Goal: Transaction & Acquisition: Purchase product/service

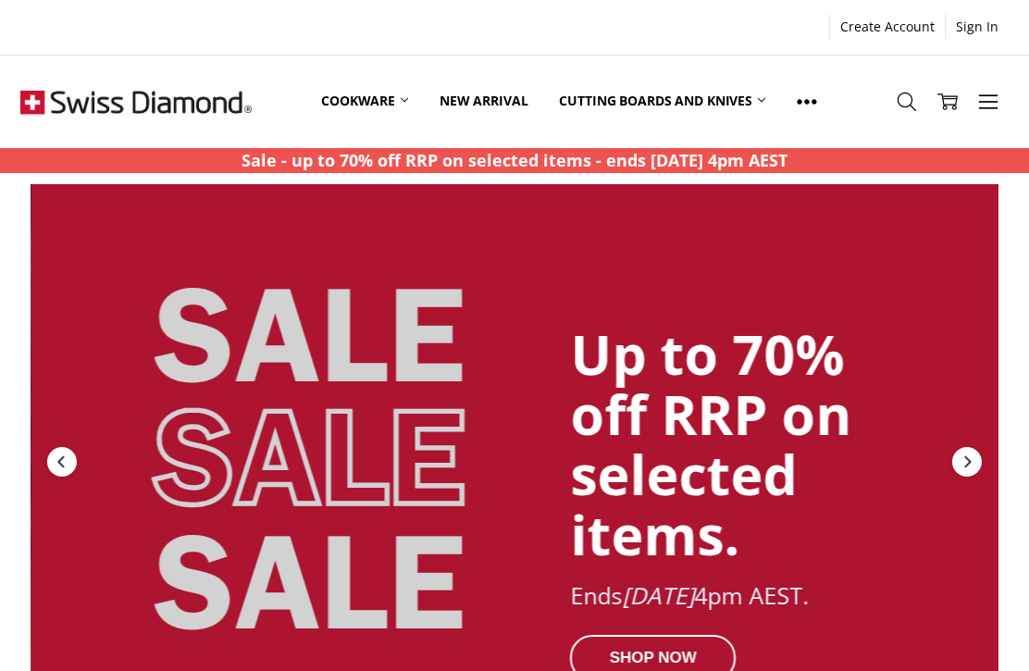
click at [370, 104] on link "Cookware" at bounding box center [364, 101] width 118 height 82
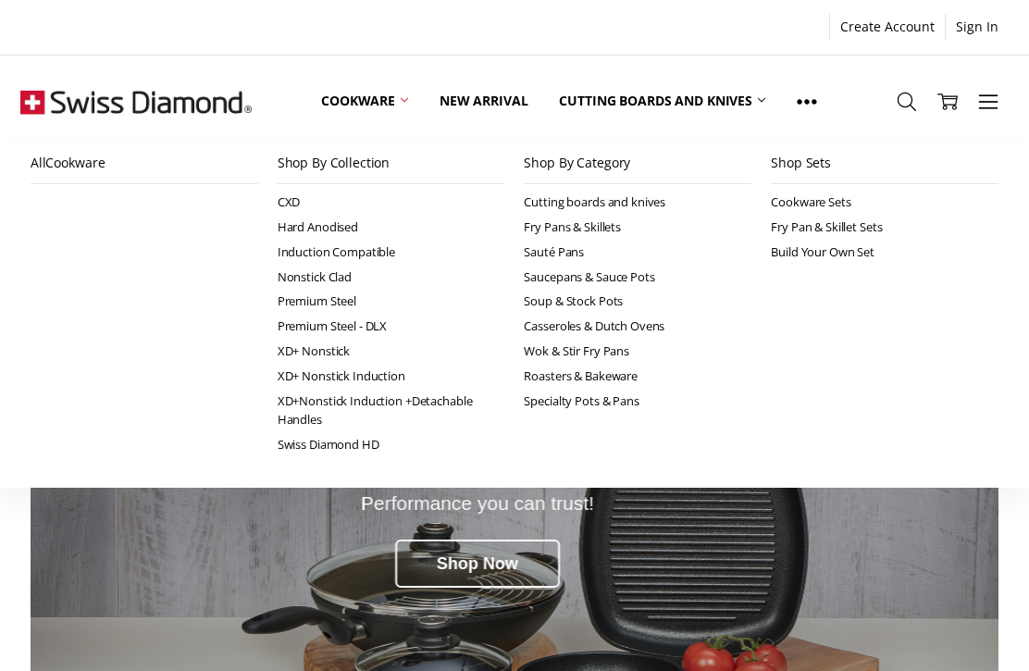
click at [310, 303] on link "Premium Steel" at bounding box center [392, 301] width 228 height 25
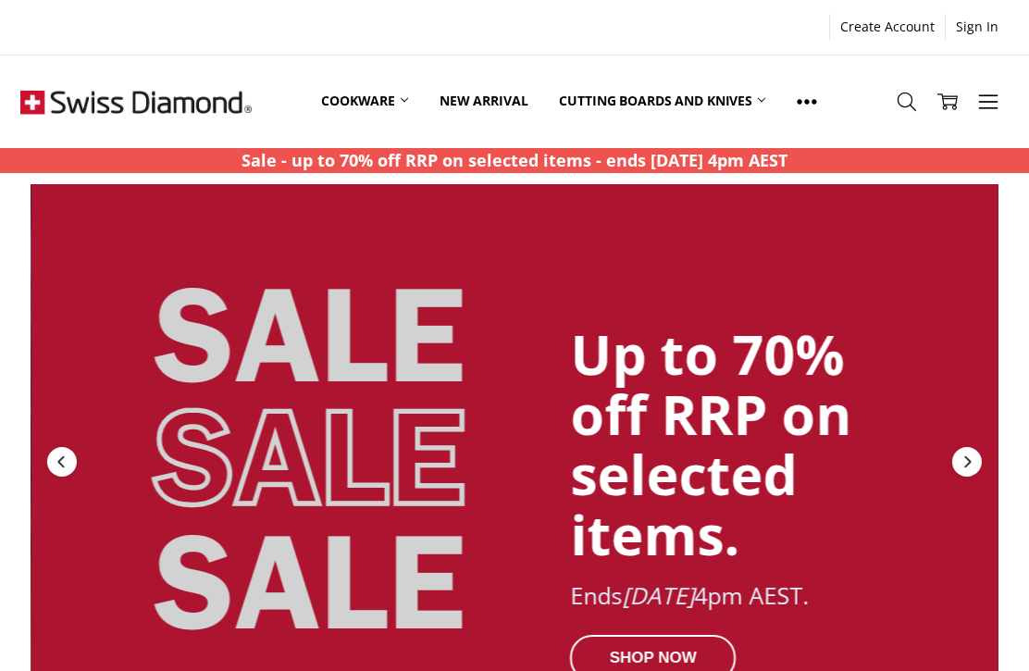
click at [371, 111] on link "Cookware" at bounding box center [364, 101] width 118 height 82
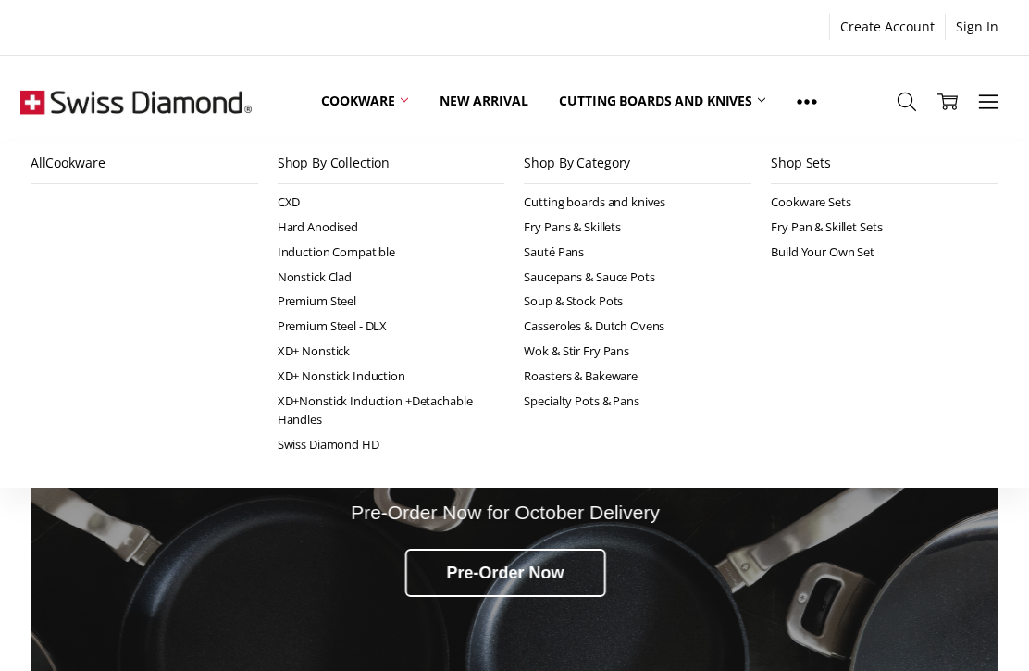
click at [312, 304] on link "Premium Steel" at bounding box center [392, 301] width 228 height 25
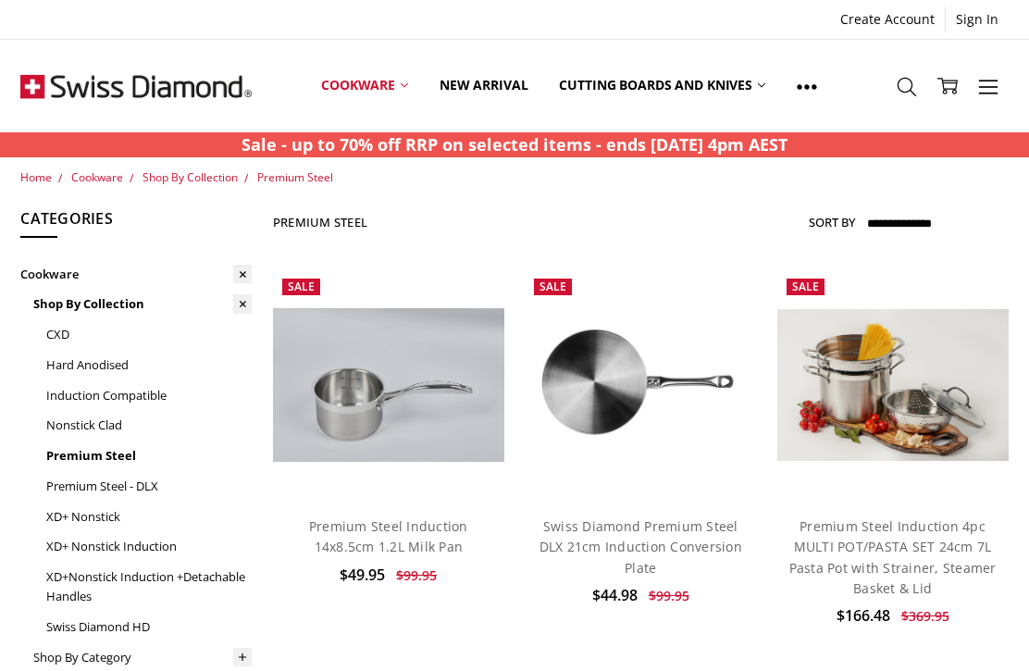
click at [364, 93] on link "Cookware" at bounding box center [364, 85] width 118 height 82
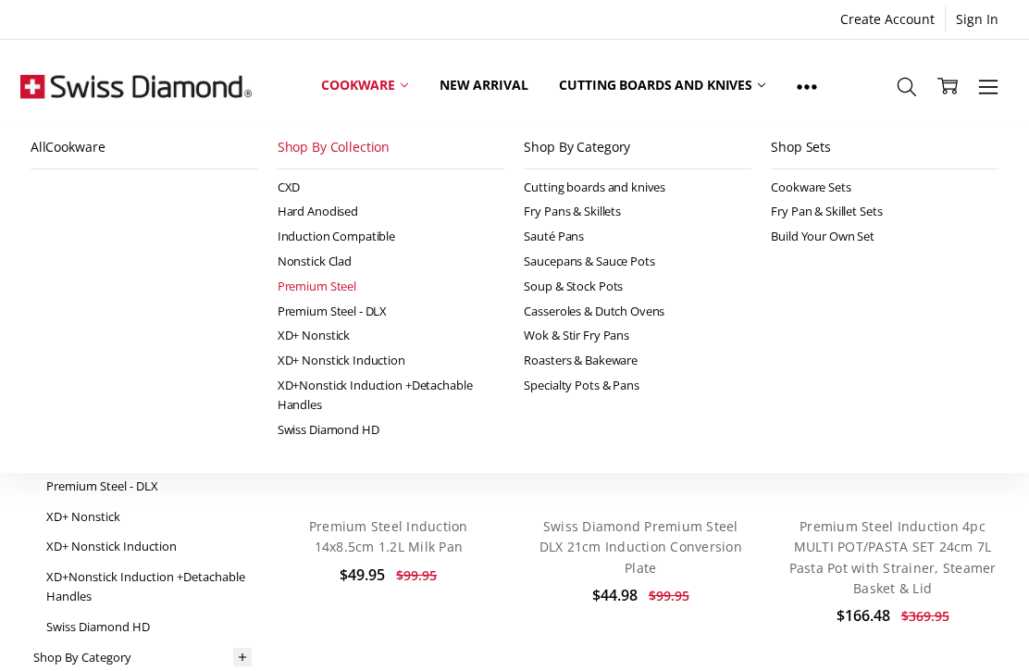
click at [333, 280] on link "Premium Steel" at bounding box center [392, 286] width 228 height 25
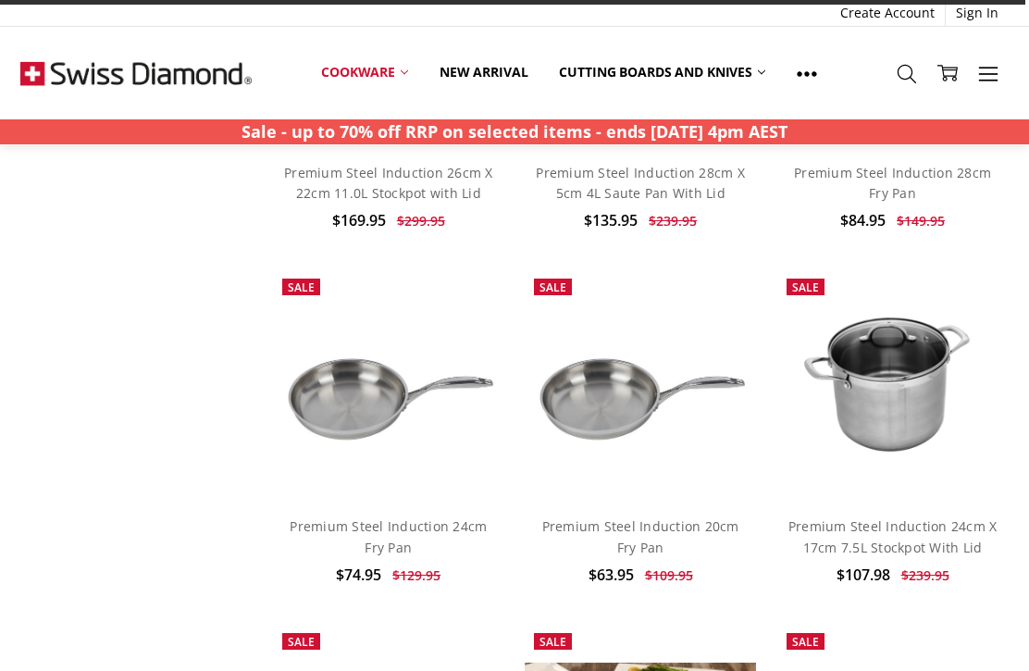
scroll to position [1084, 0]
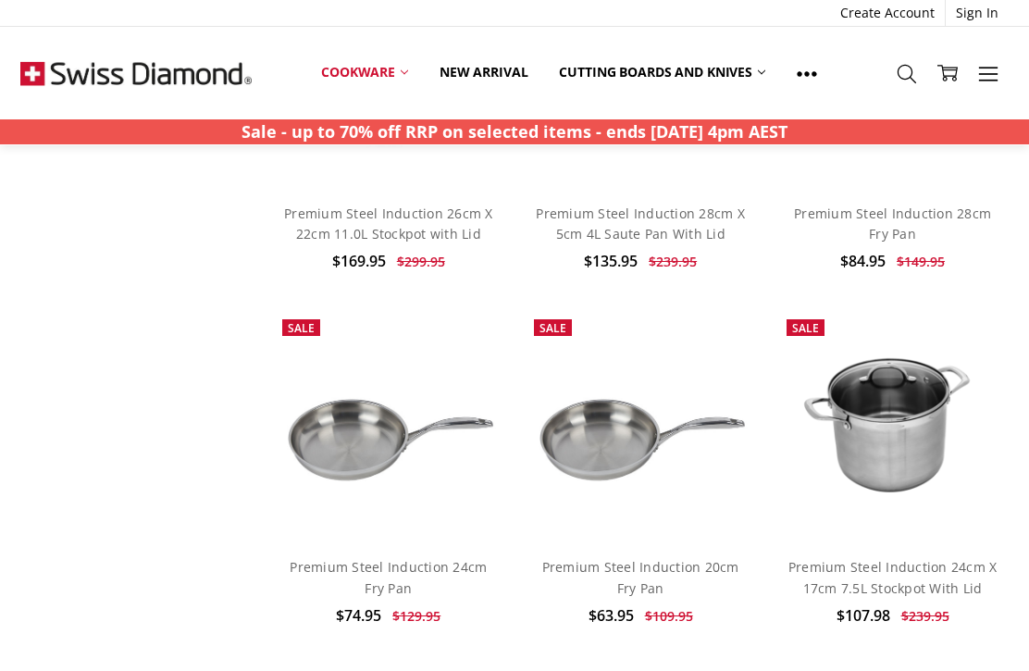
click at [901, 417] on img at bounding box center [892, 426] width 231 height 154
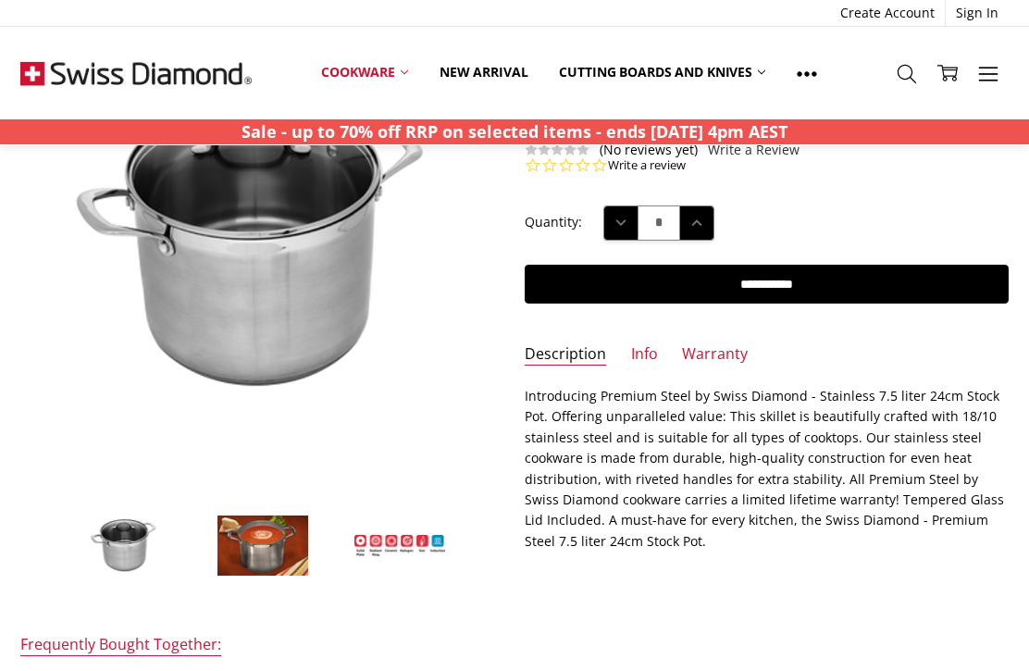
scroll to position [200, 0]
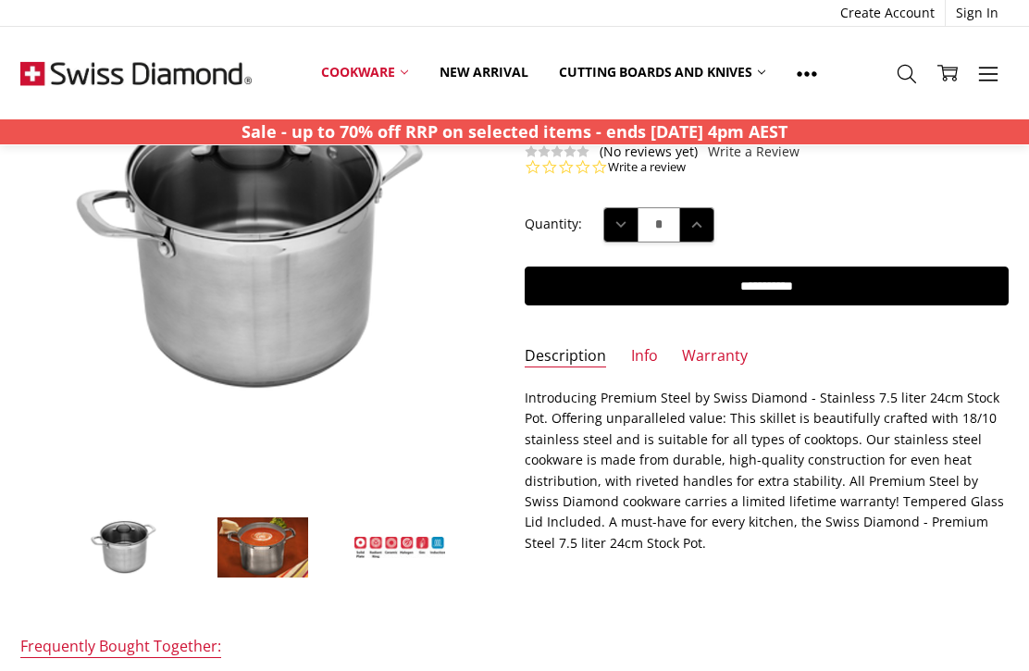
click at [286, 537] on img at bounding box center [263, 547] width 93 height 63
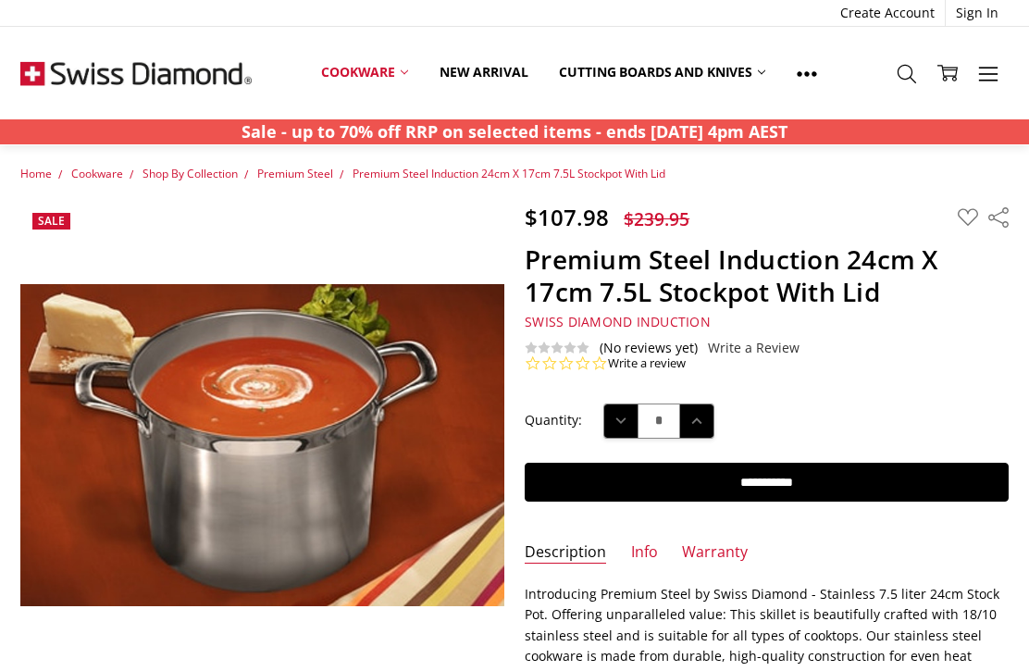
scroll to position [3, 0]
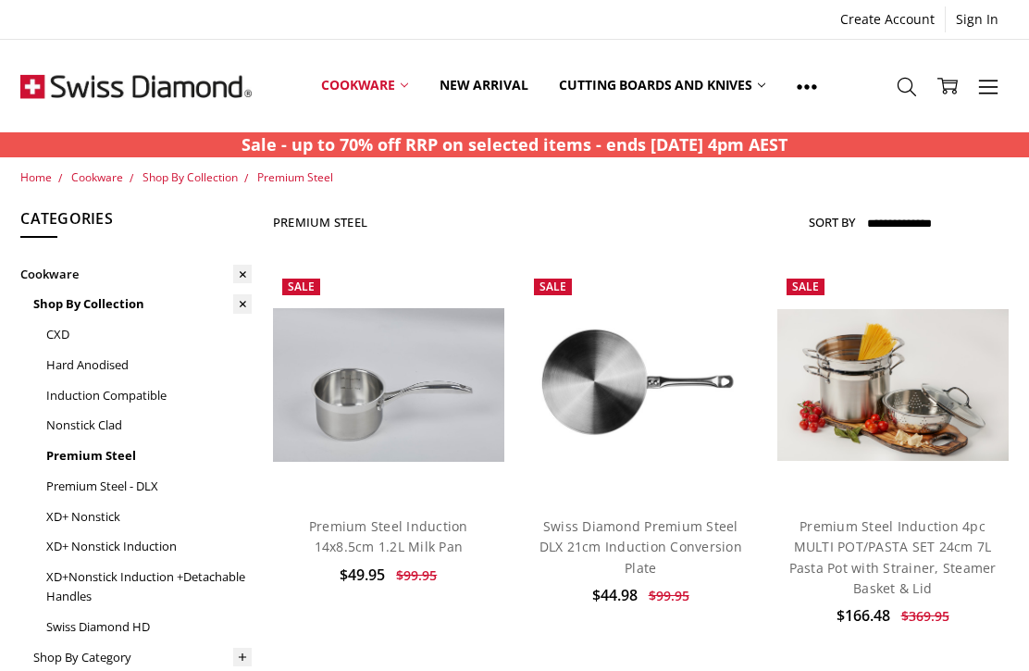
click at [353, 91] on link "Cookware" at bounding box center [364, 85] width 118 height 82
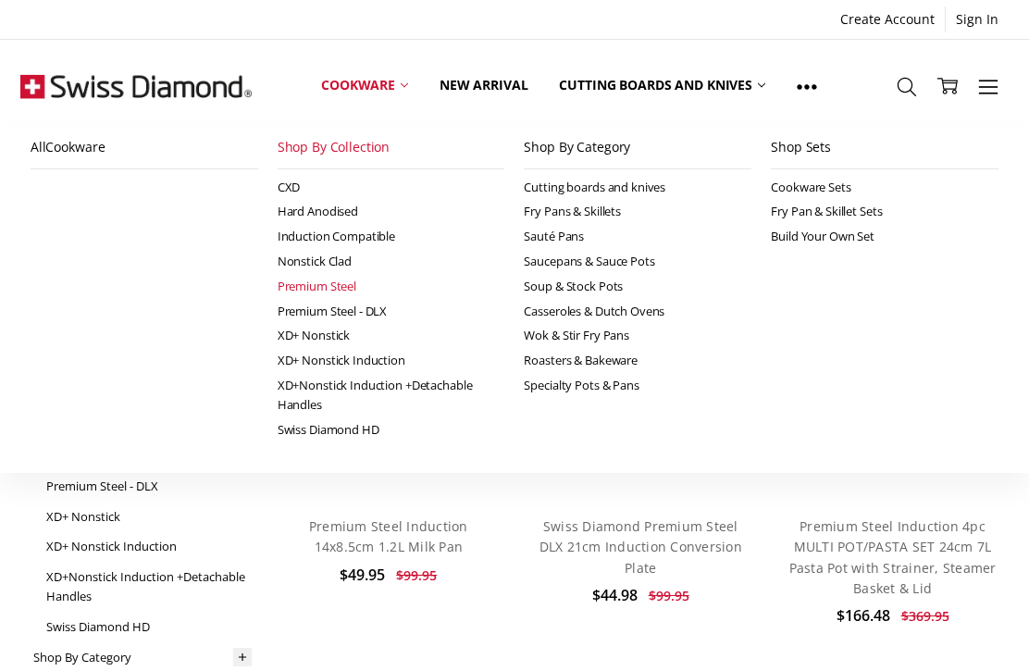
click at [370, 323] on link "XD+ Nonstick" at bounding box center [392, 335] width 228 height 25
click at [378, 314] on link "Premium Steel - DLX" at bounding box center [392, 311] width 228 height 25
click at [376, 311] on link "Premium Steel - DLX" at bounding box center [392, 311] width 228 height 25
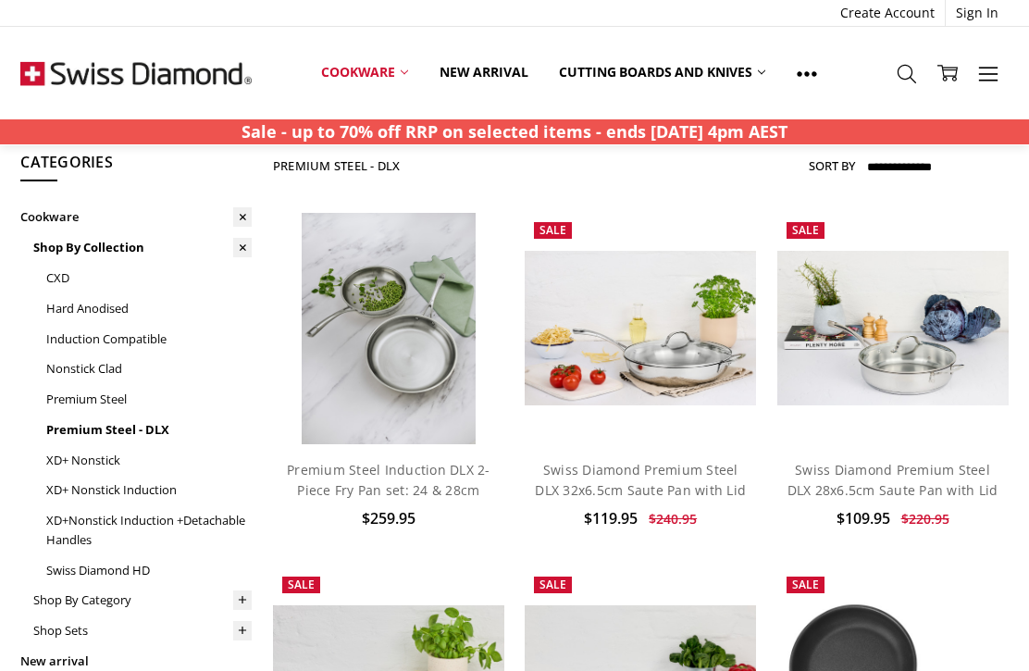
scroll to position [57, 0]
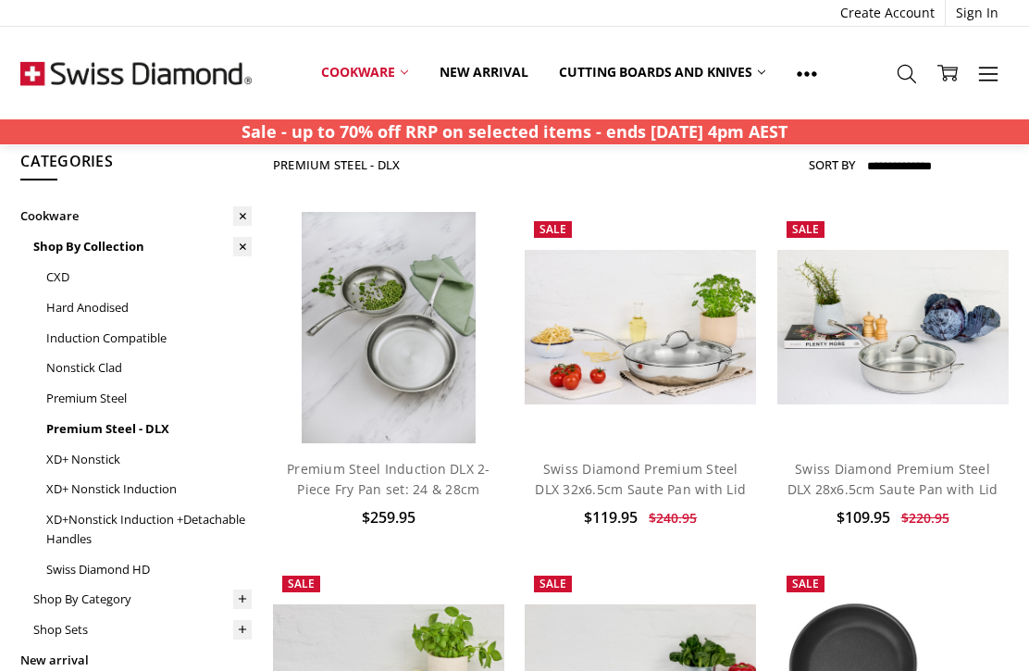
click at [67, 429] on link "Premium Steel - DLX" at bounding box center [148, 429] width 205 height 31
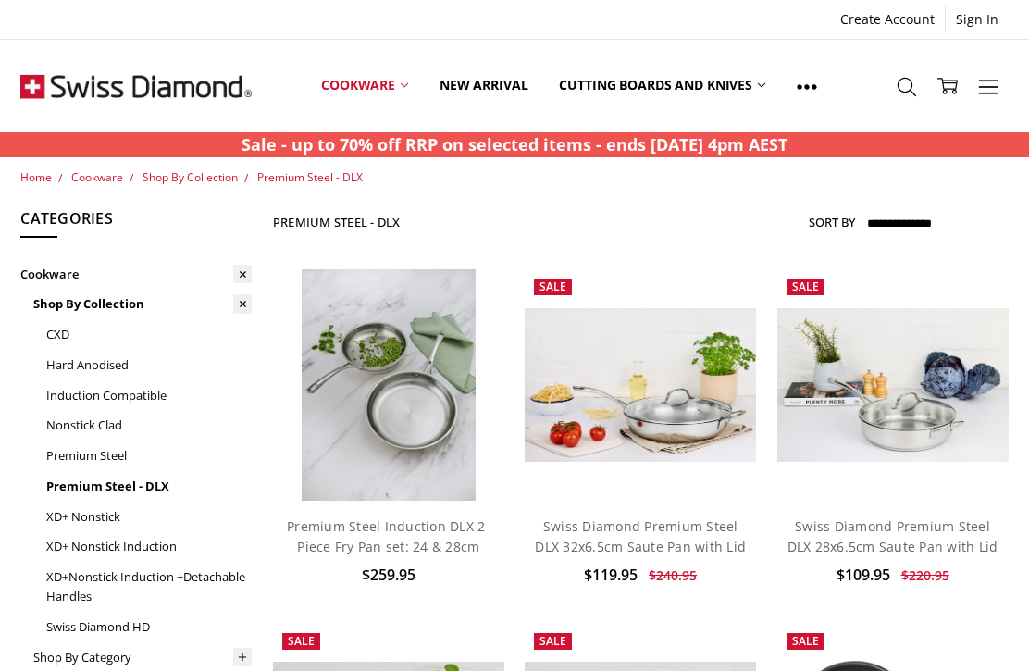
click at [105, 171] on span "Cookware" at bounding box center [97, 177] width 52 height 16
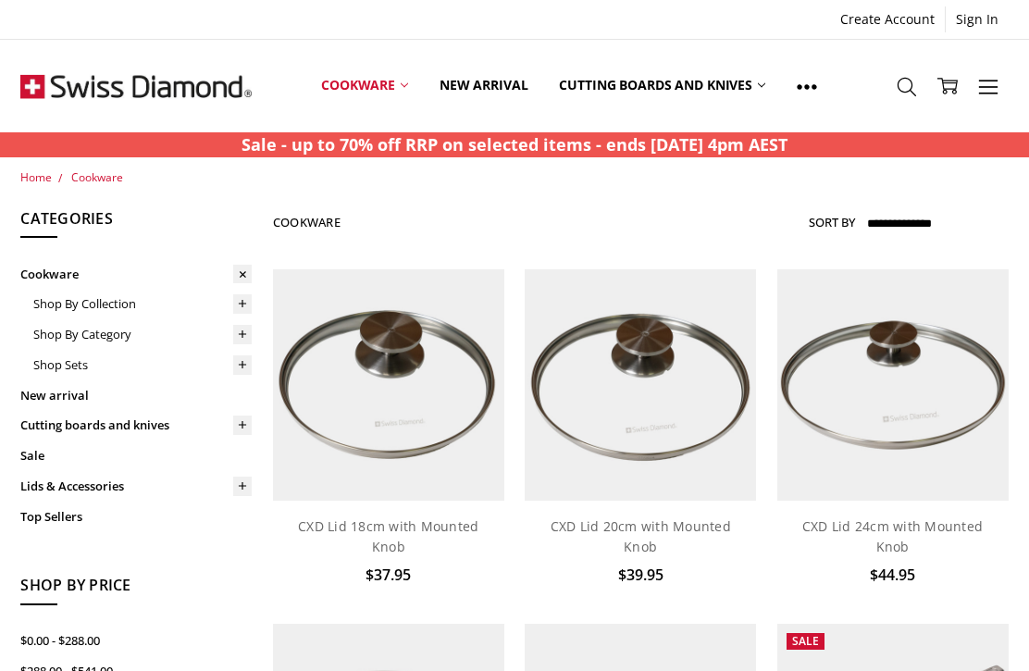
click at [77, 364] on link "Shop Sets" at bounding box center [142, 365] width 218 height 31
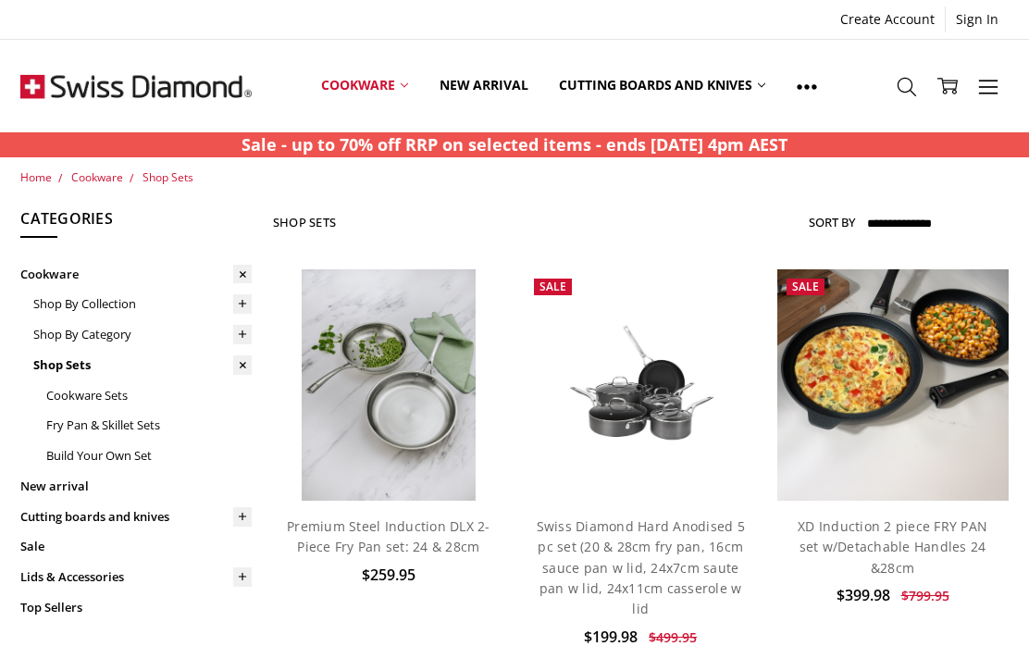
click at [371, 82] on link "Cookware" at bounding box center [364, 85] width 118 height 82
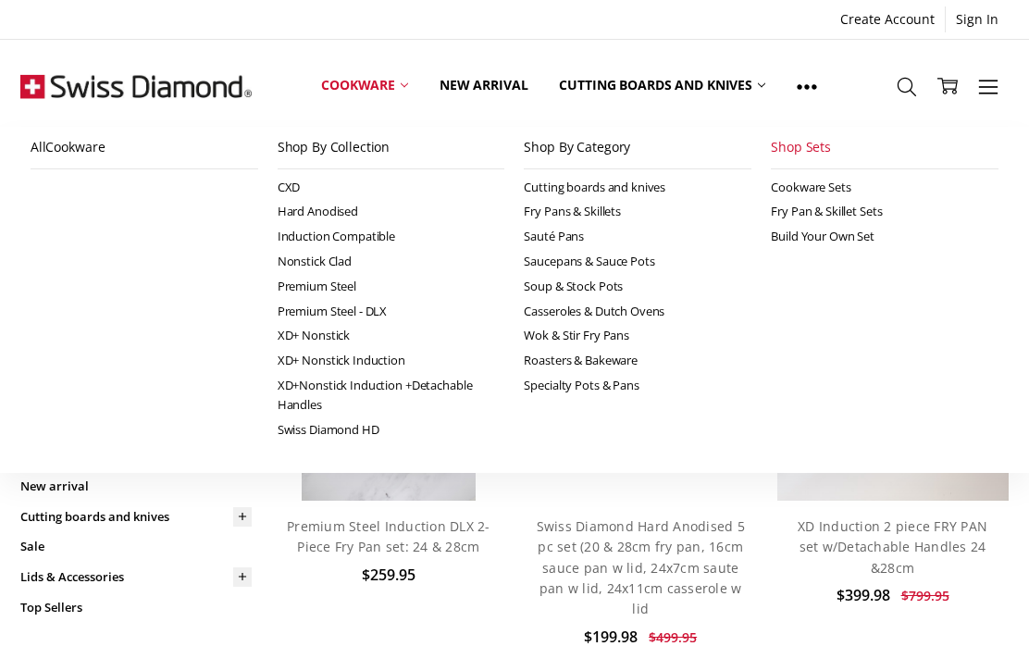
click at [901, 89] on icon at bounding box center [907, 87] width 20 height 20
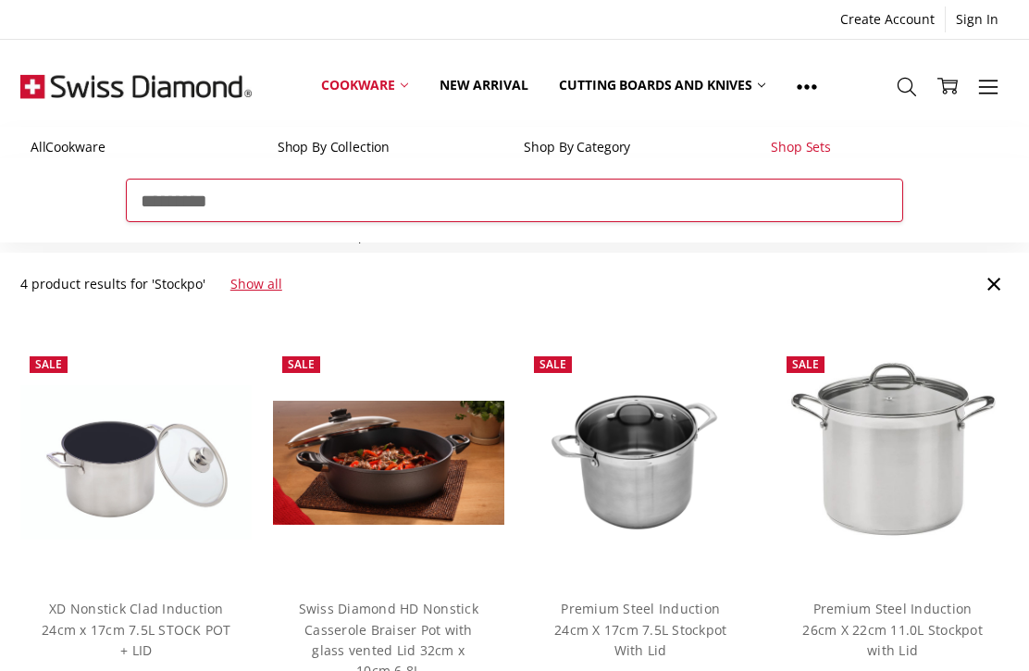
type input "*********"
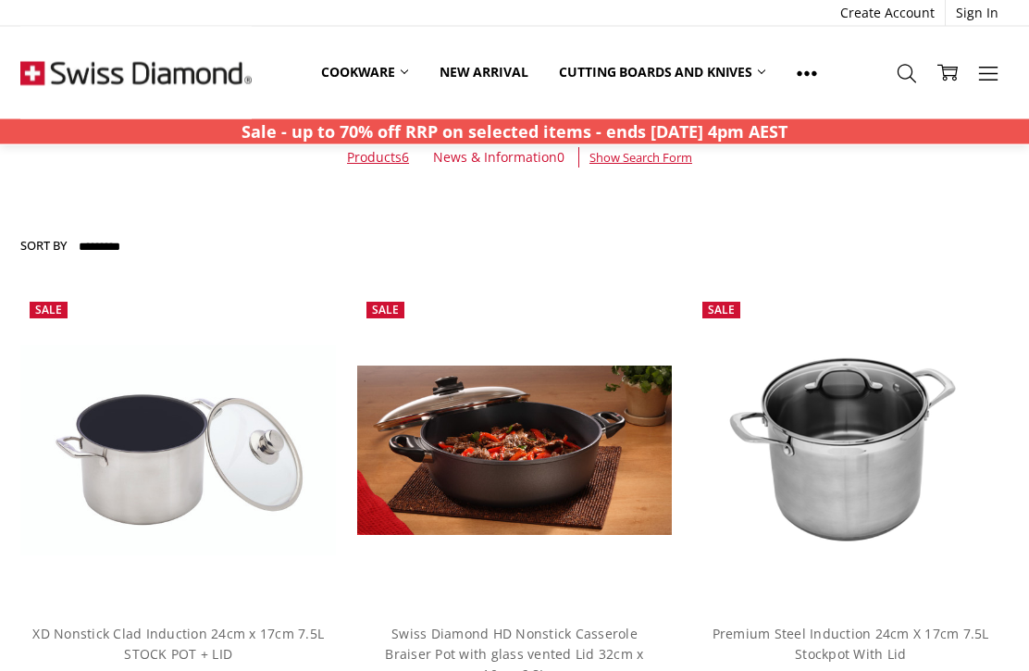
scroll to position [220, 0]
click at [245, 481] on img at bounding box center [178, 450] width 316 height 210
